Goal: Book appointment/travel/reservation

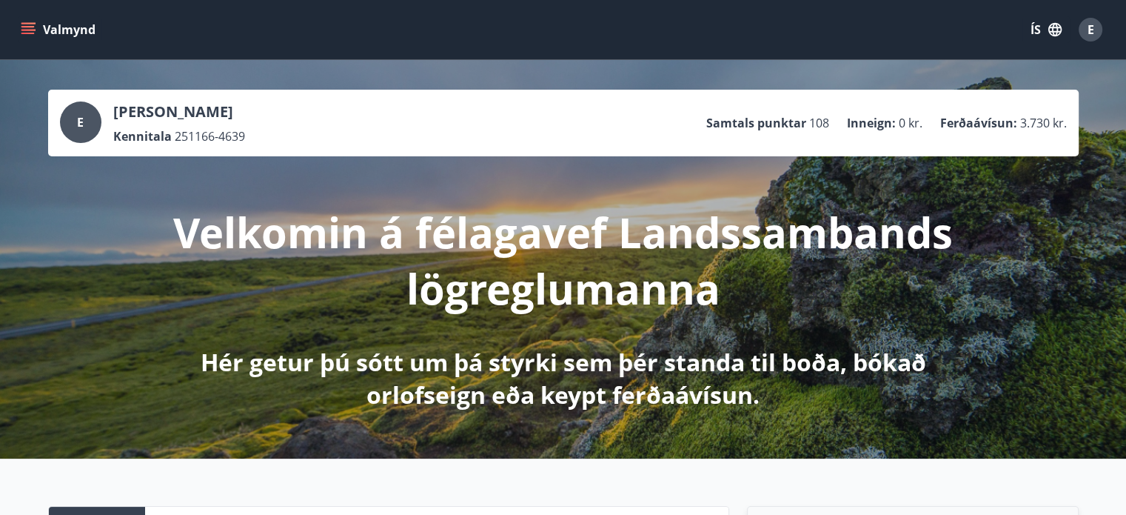
click at [30, 24] on icon "menu" at bounding box center [28, 29] width 15 height 15
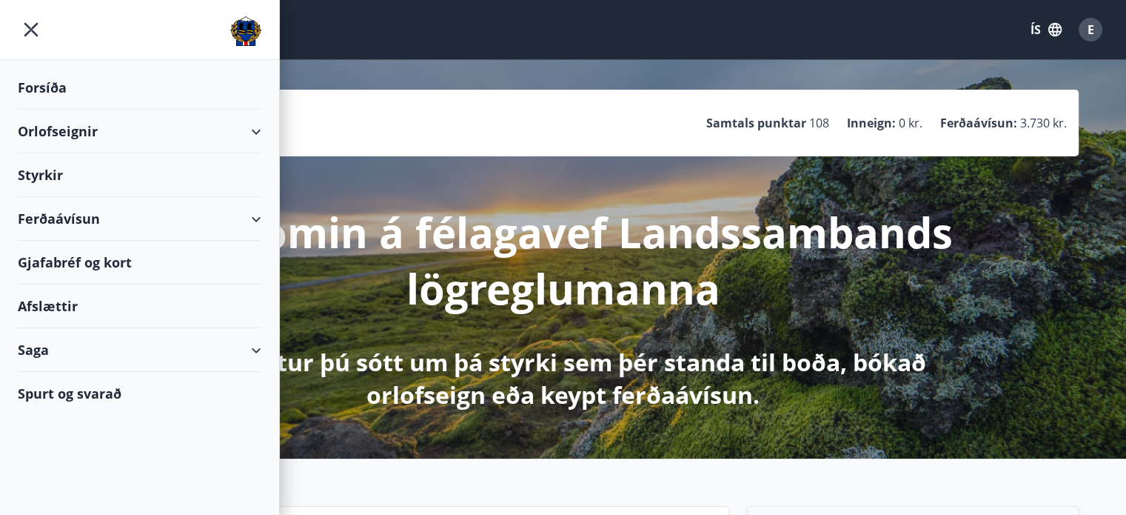
click at [56, 133] on div "Orlofseignir" at bounding box center [140, 132] width 244 height 44
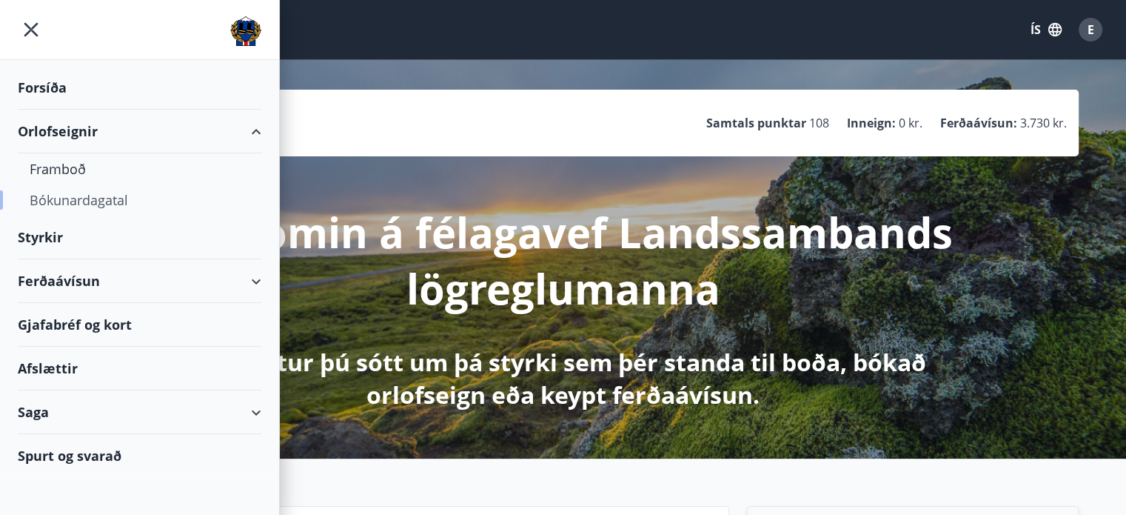
click at [65, 198] on div "Bókunardagatal" at bounding box center [140, 199] width 220 height 31
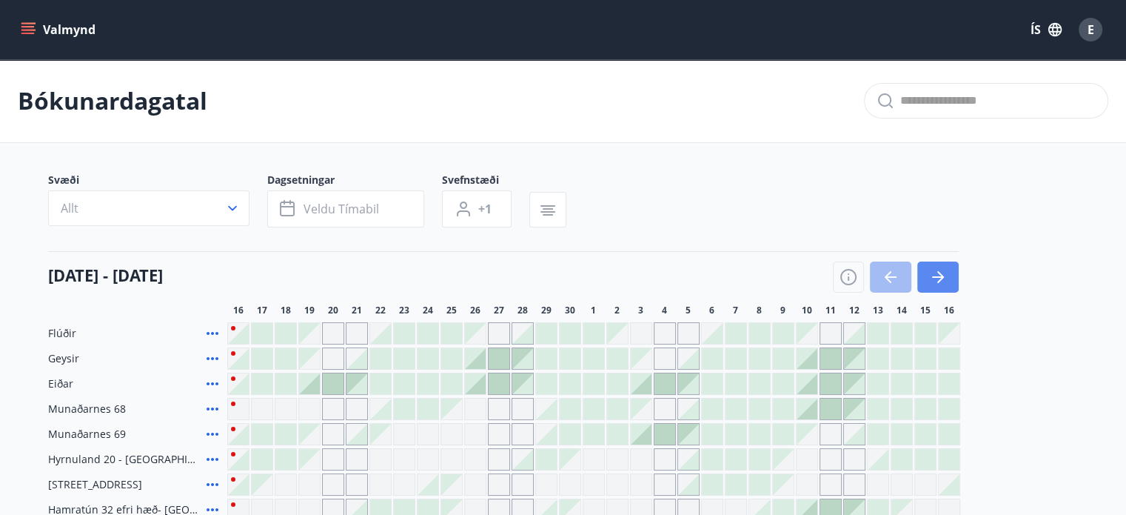
click at [943, 278] on icon "button" at bounding box center [938, 277] width 18 height 18
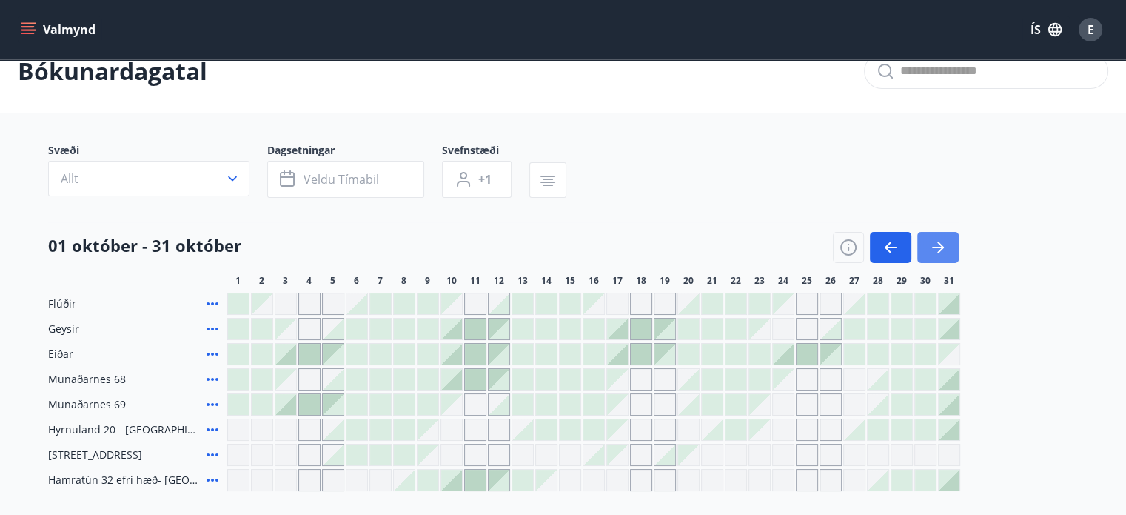
scroll to position [59, 0]
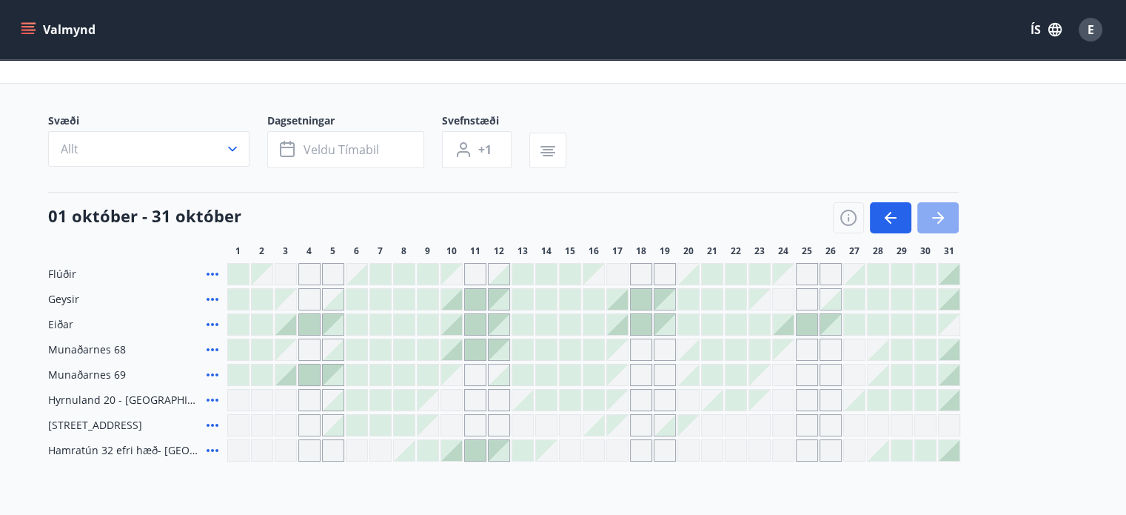
click at [940, 221] on icon "button" at bounding box center [938, 218] width 18 height 18
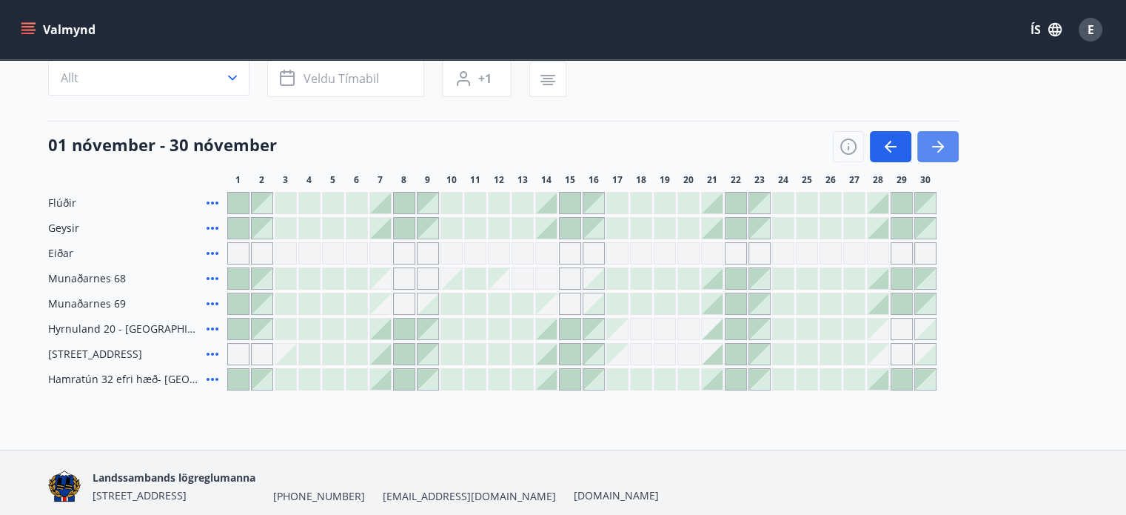
scroll to position [178, 0]
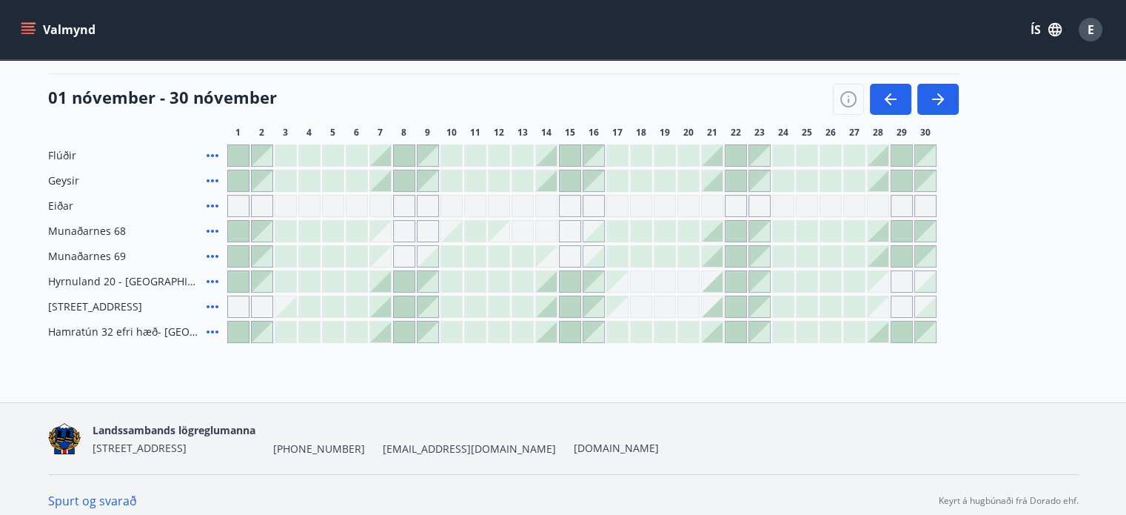
click at [335, 329] on div at bounding box center [333, 331] width 21 height 21
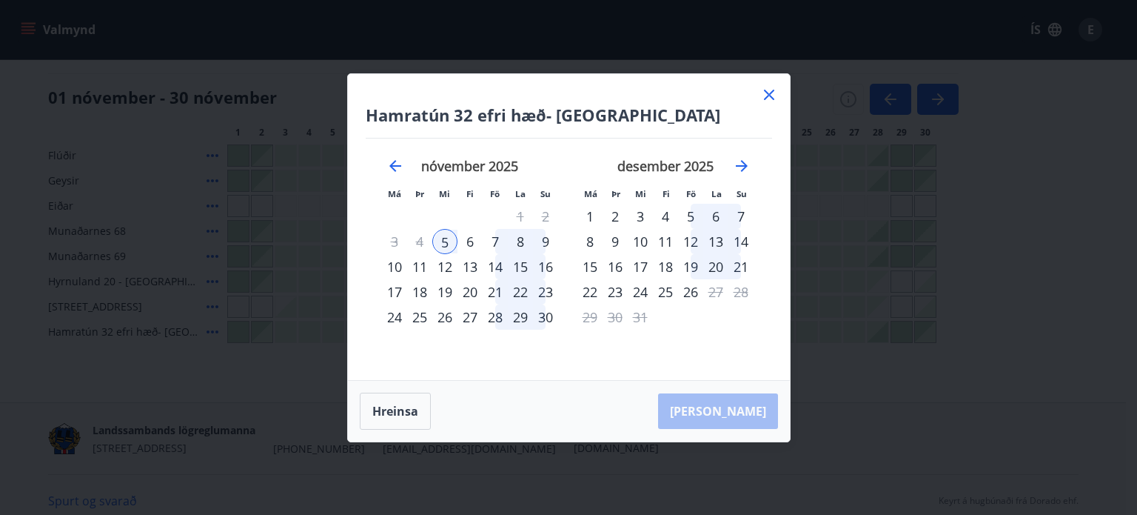
click at [772, 90] on icon at bounding box center [770, 95] width 18 height 18
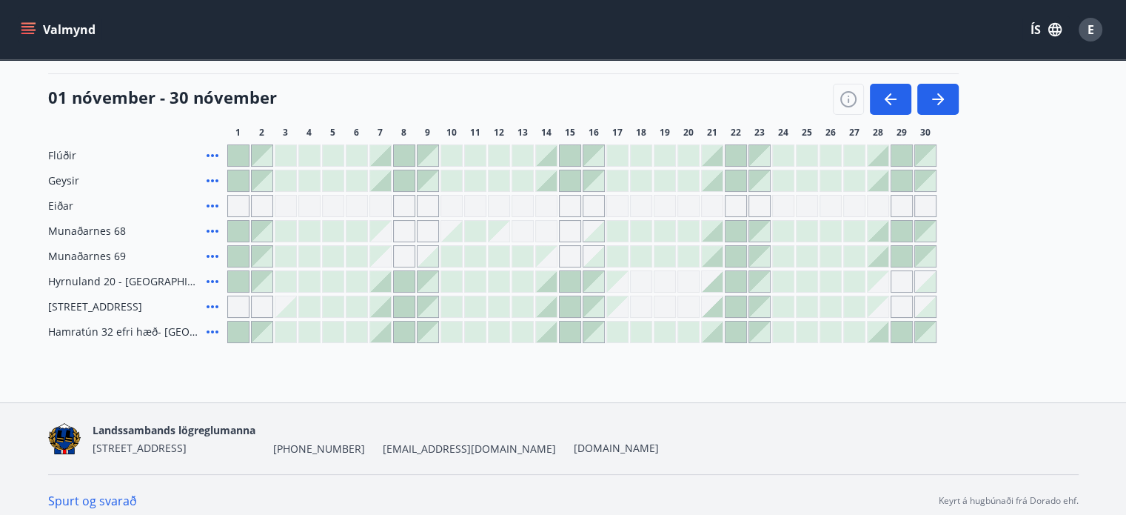
click at [331, 310] on div at bounding box center [333, 306] width 21 height 21
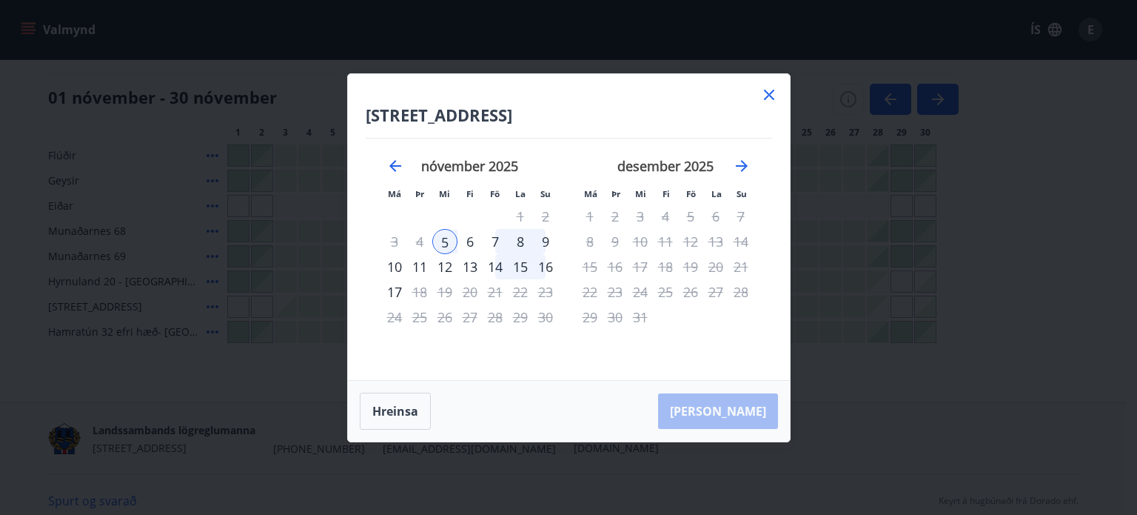
click at [546, 240] on div "9" at bounding box center [545, 241] width 25 height 25
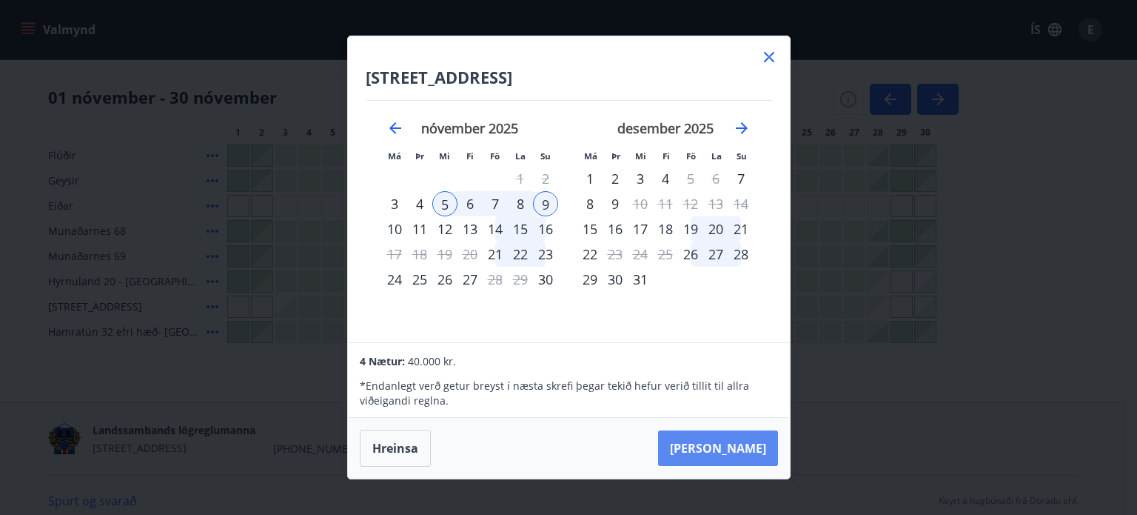
click at [738, 455] on button "[PERSON_NAME]" at bounding box center [718, 448] width 120 height 36
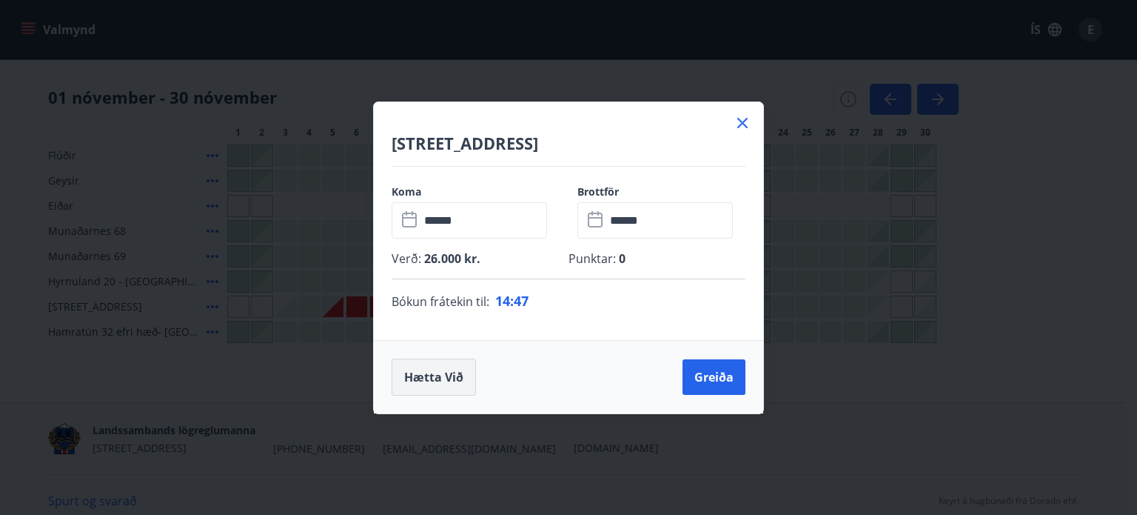
click at [453, 385] on button "Hætta við" at bounding box center [434, 376] width 84 height 37
